Goal: Task Accomplishment & Management: Manage account settings

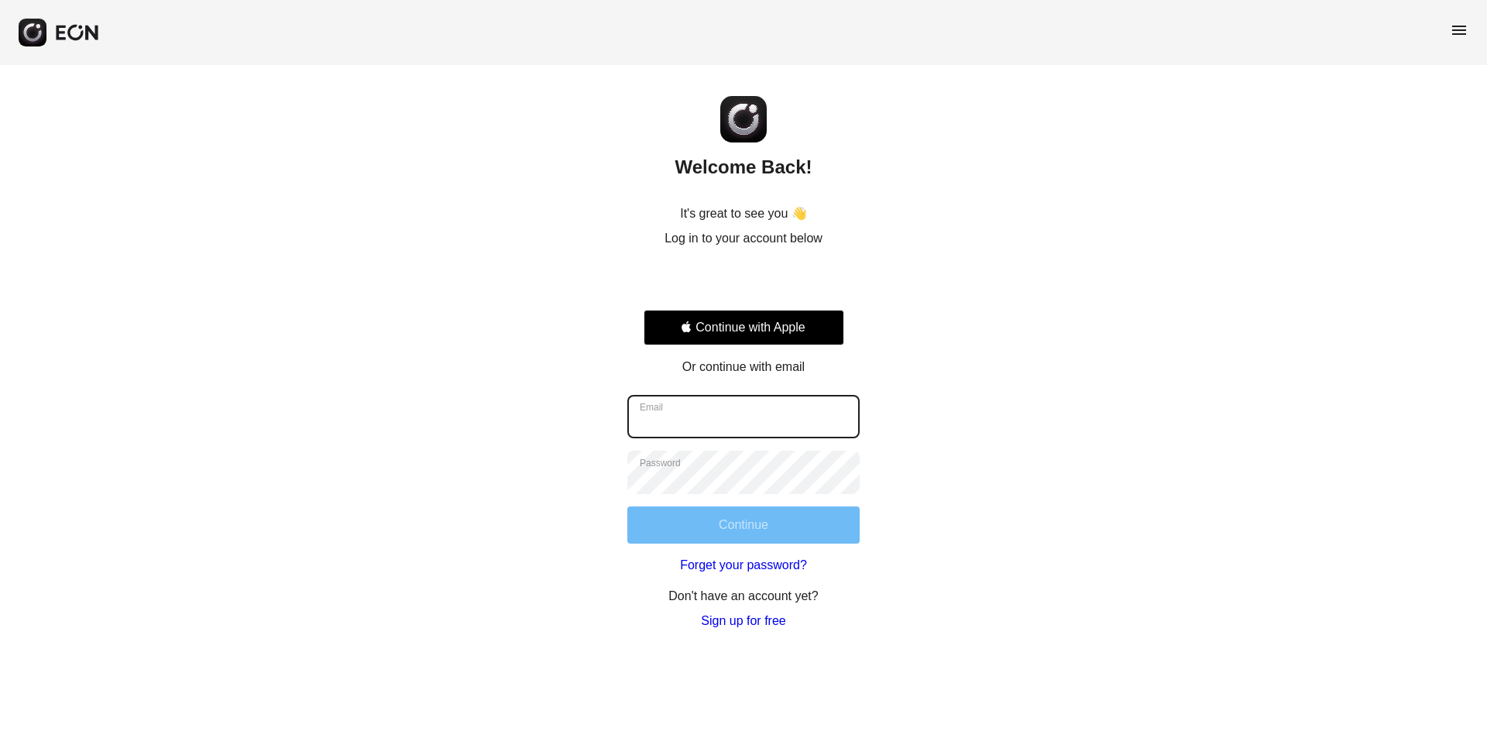
type input "**********"
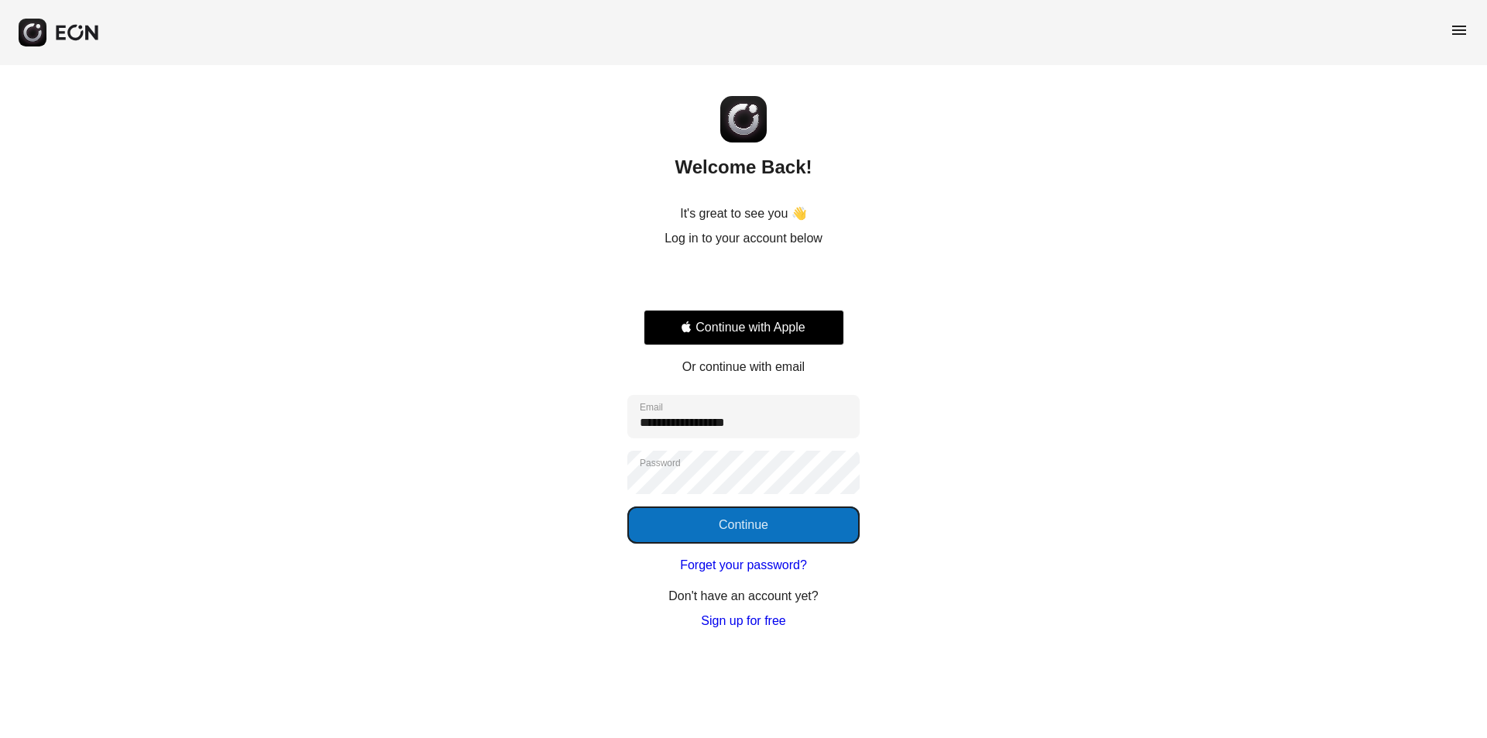
click at [741, 536] on button "Continue" at bounding box center [743, 525] width 232 height 37
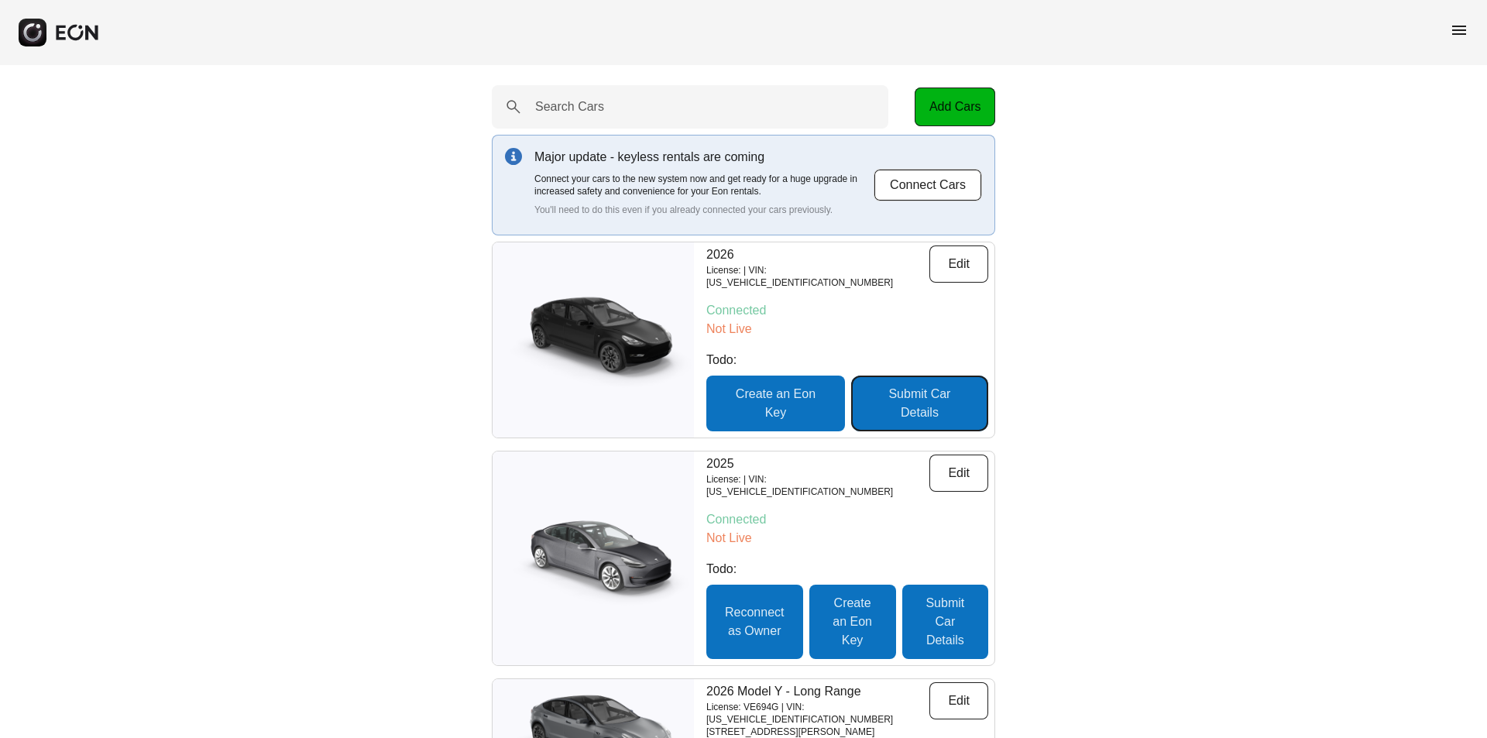
click at [868, 391] on button "Submit Car Details" at bounding box center [919, 404] width 137 height 56
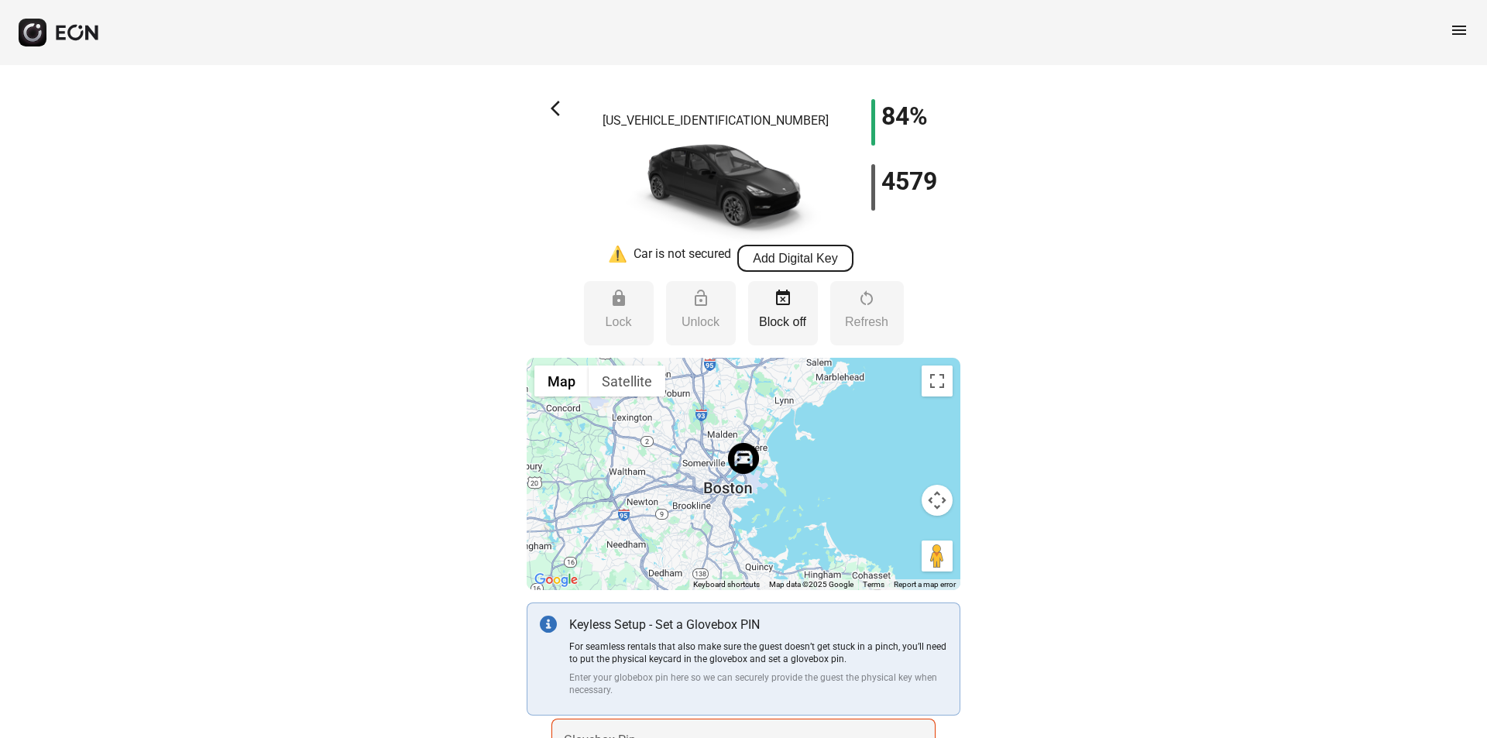
click at [800, 248] on button "Add Digital Key" at bounding box center [795, 258] width 116 height 27
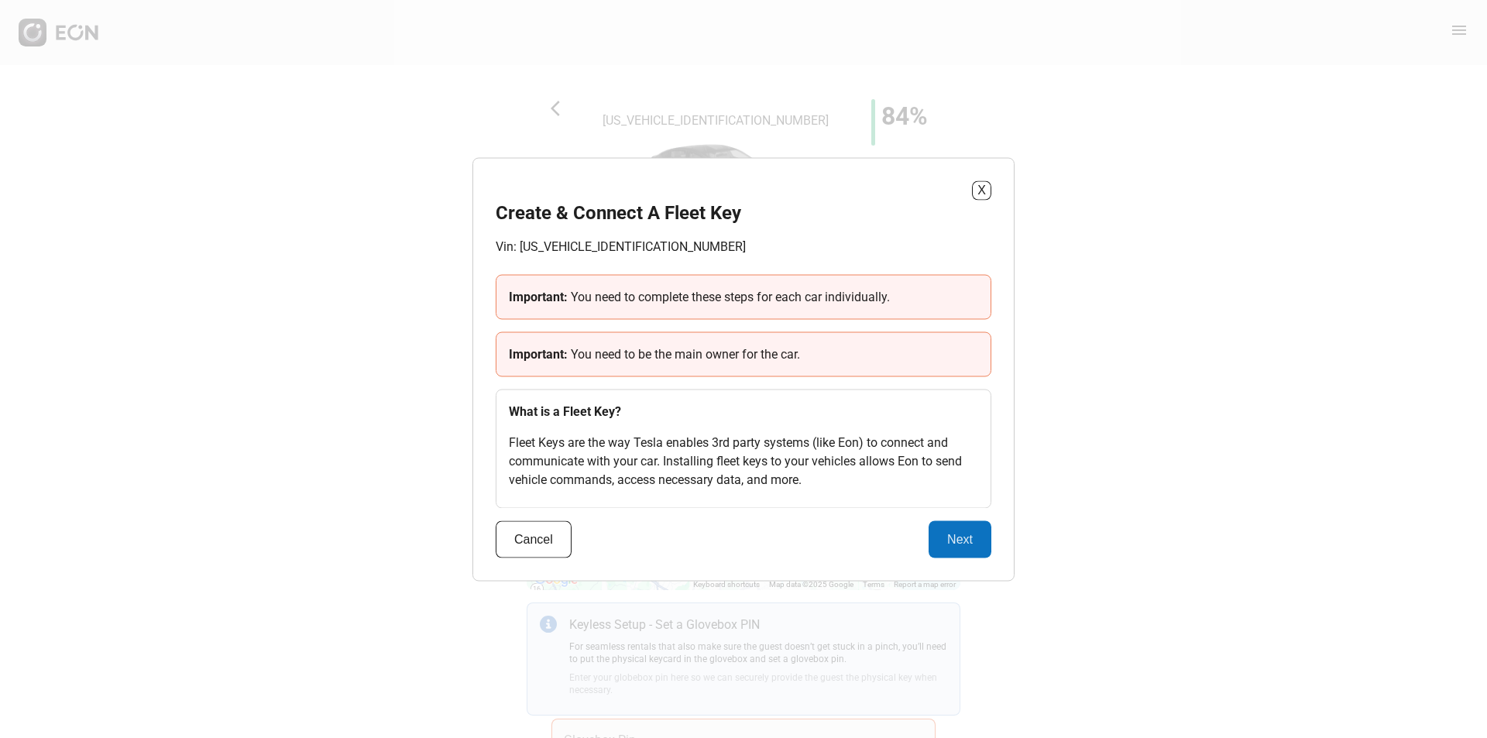
click at [997, 188] on div "X Create & Connect A Fleet Key Vin: [US_VEHICLE_IDENTIFICATION_NUMBER] Importan…" at bounding box center [743, 369] width 542 height 424
click at [977, 182] on button "X" at bounding box center [981, 189] width 19 height 19
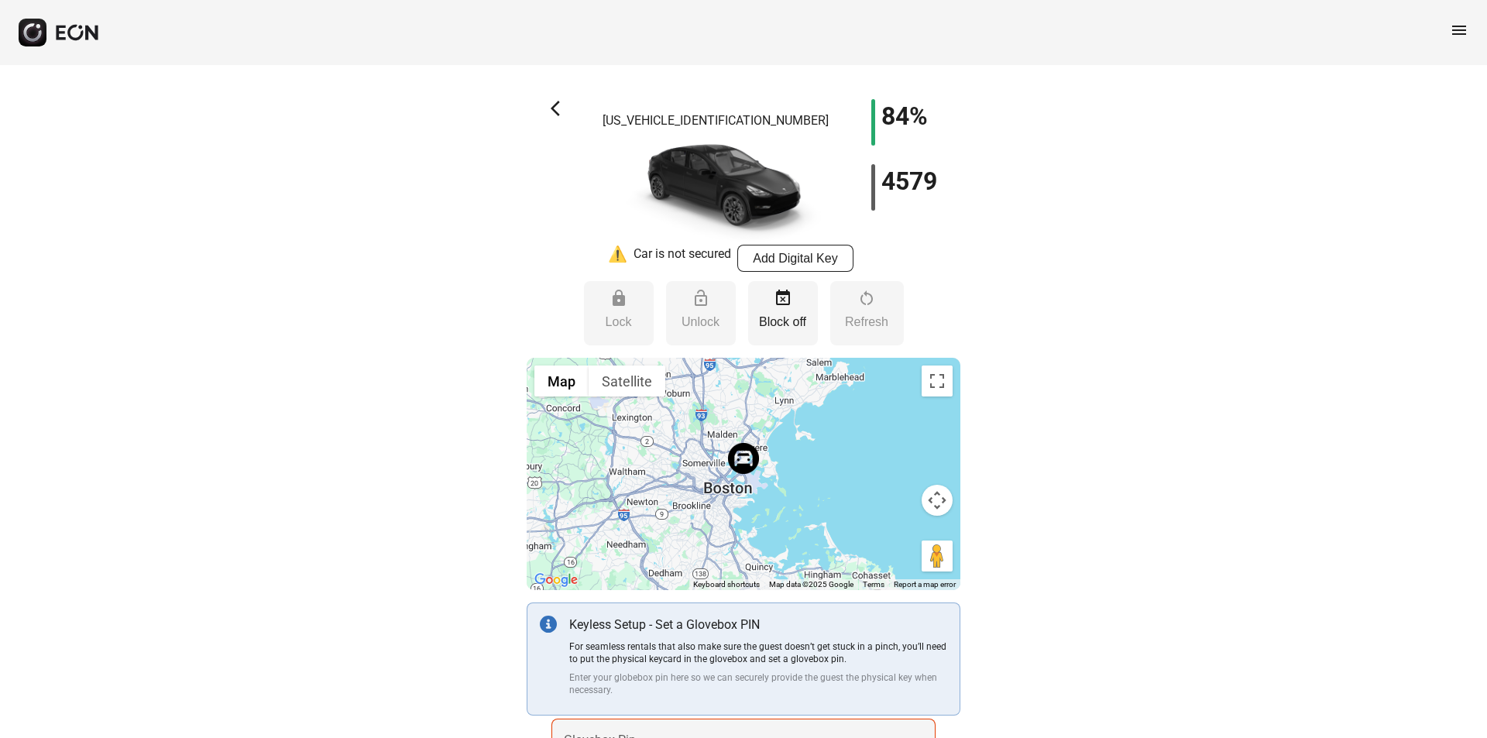
click at [558, 112] on span "arrow_back_ios" at bounding box center [560, 108] width 19 height 19
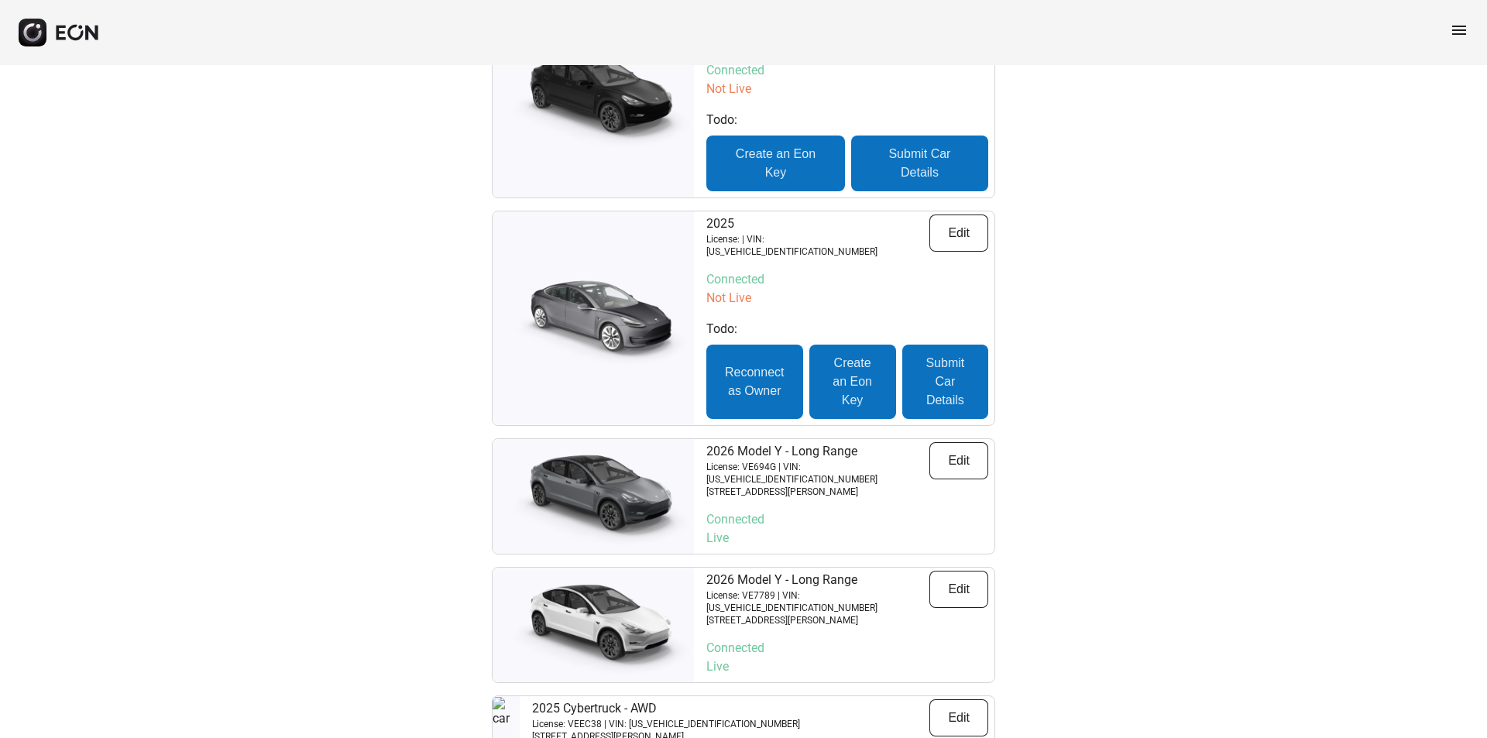
scroll to position [284, 0]
